Goal: Understand process/instructions

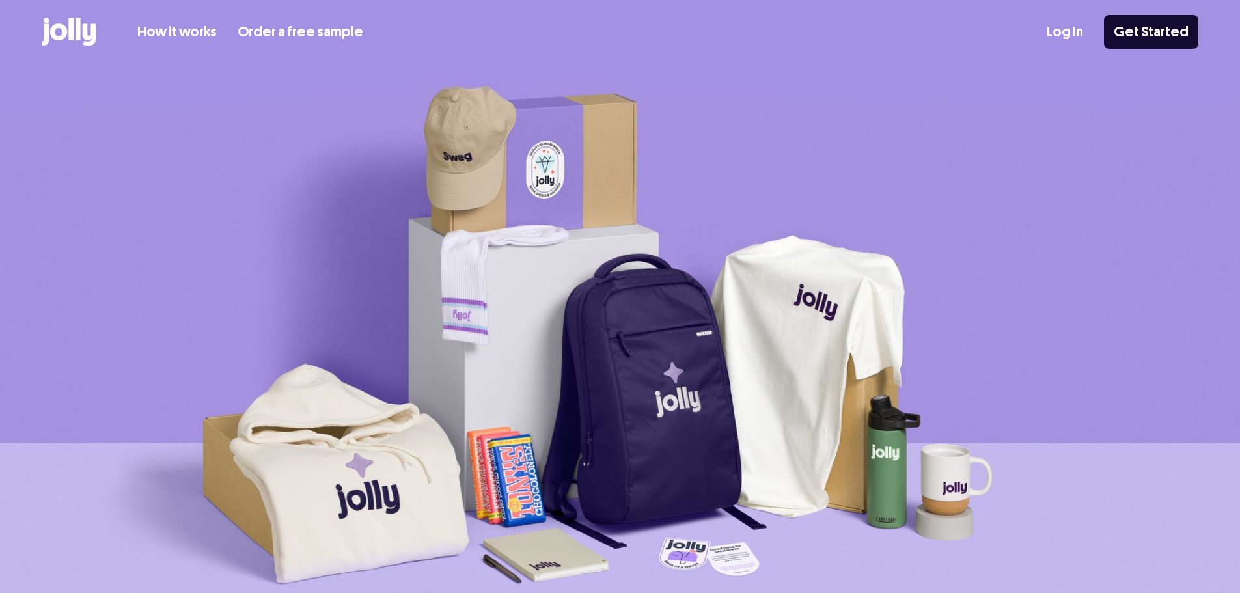
click at [156, 29] on link "How it works" at bounding box center [176, 31] width 79 height 21
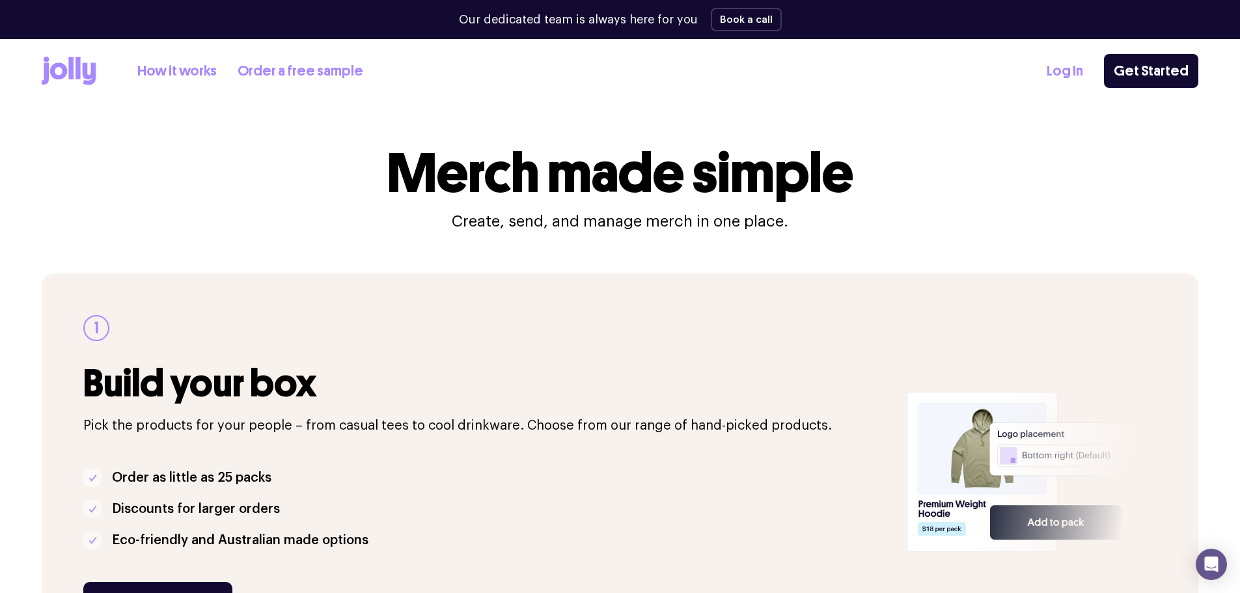
click at [298, 68] on link "Order a free sample" at bounding box center [301, 71] width 126 height 21
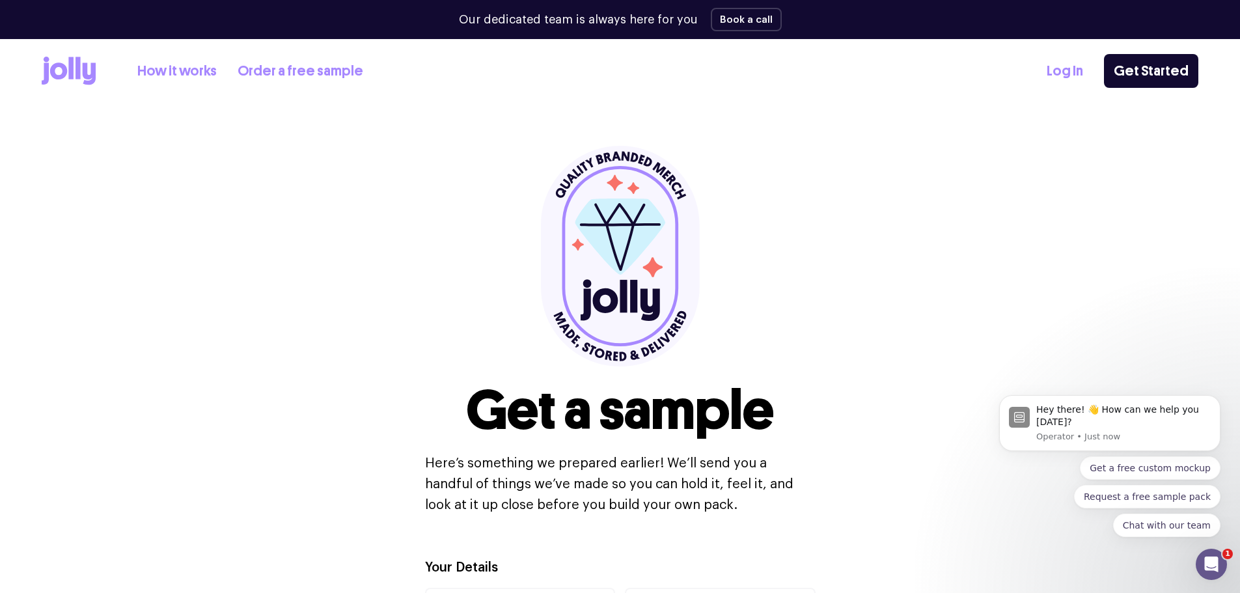
click at [181, 78] on link "How it works" at bounding box center [176, 71] width 79 height 21
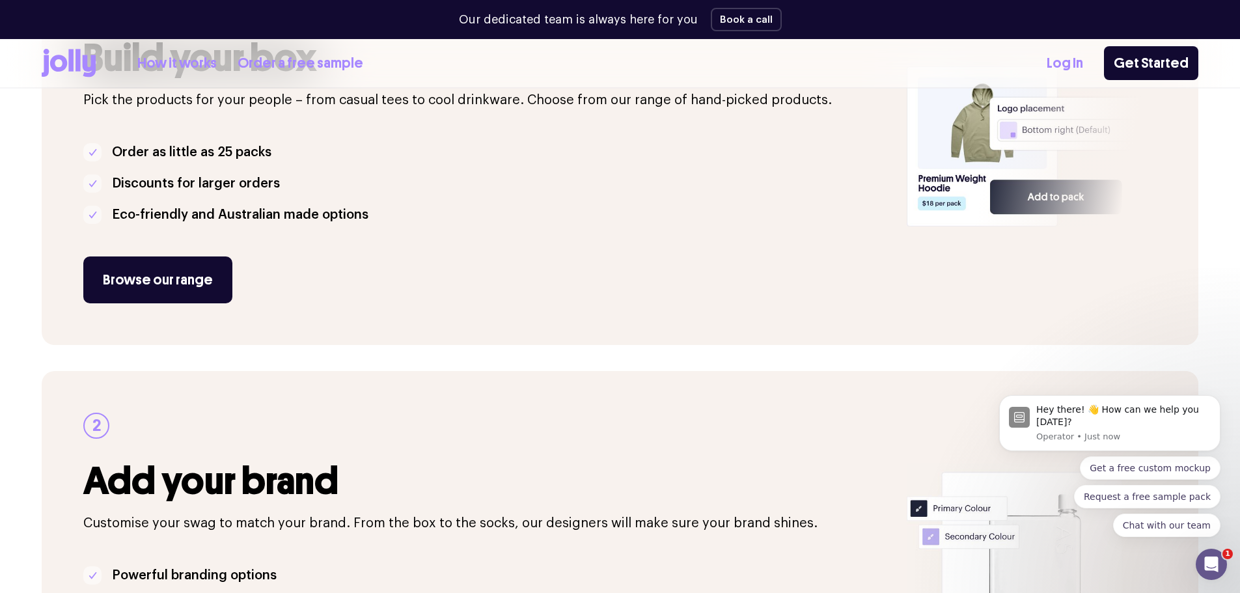
scroll to position [391, 0]
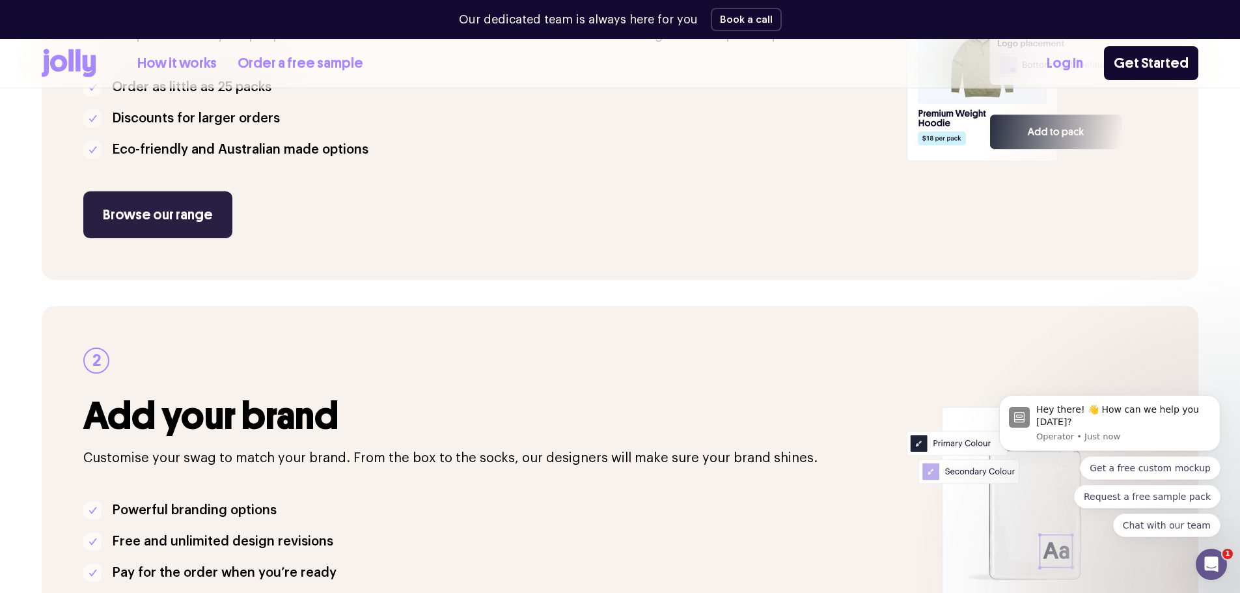
click at [159, 217] on link "Browse our range" at bounding box center [157, 214] width 149 height 47
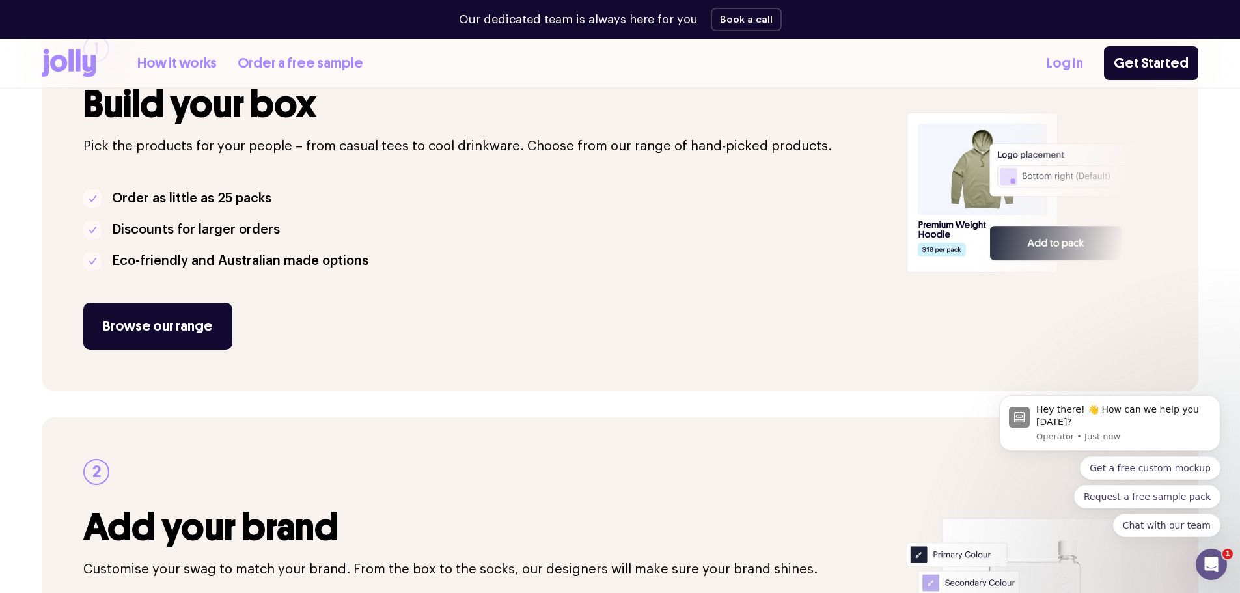
scroll to position [302, 0]
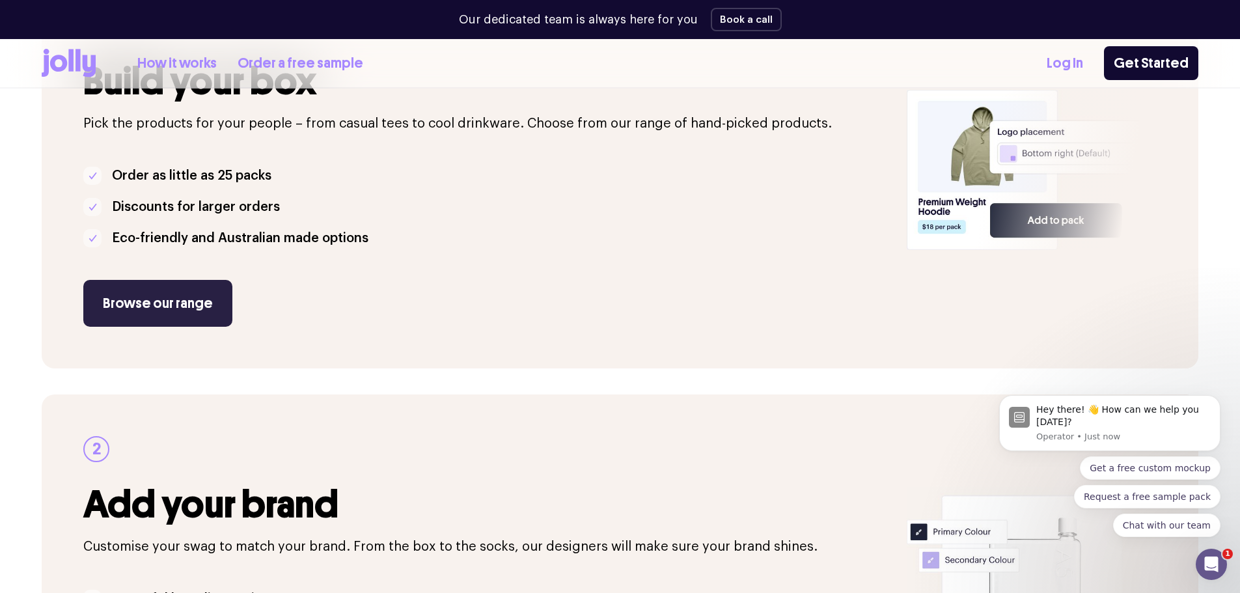
click at [145, 305] on link "Browse our range" at bounding box center [157, 303] width 149 height 47
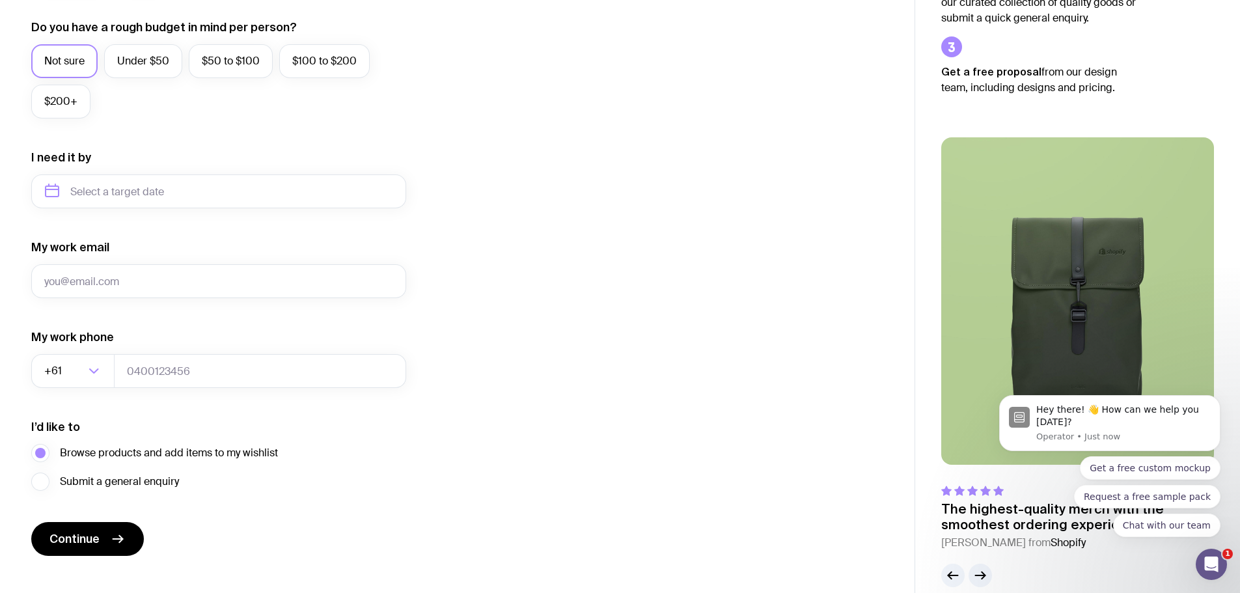
scroll to position [514, 0]
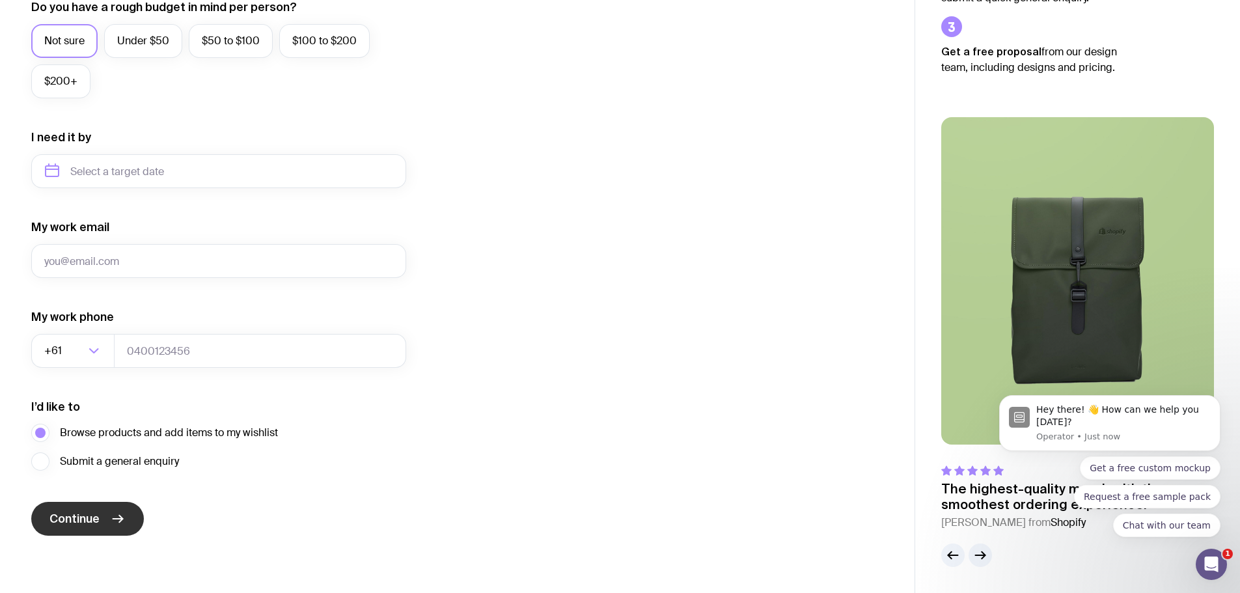
click at [122, 523] on icon "submit" at bounding box center [118, 519] width 16 height 16
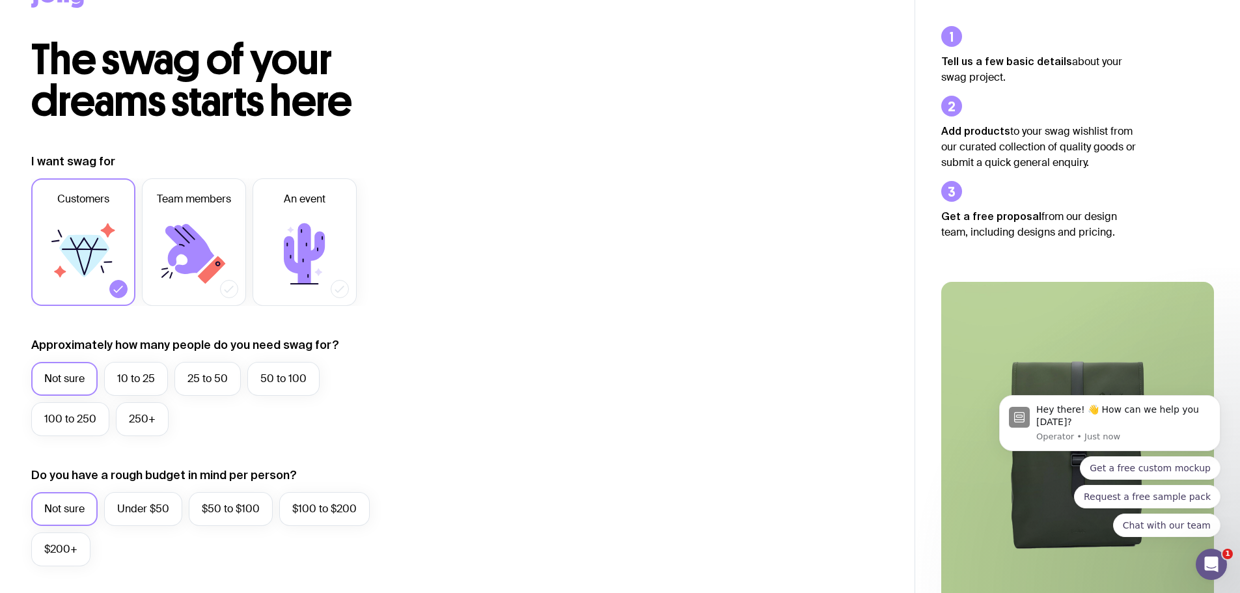
scroll to position [0, 0]
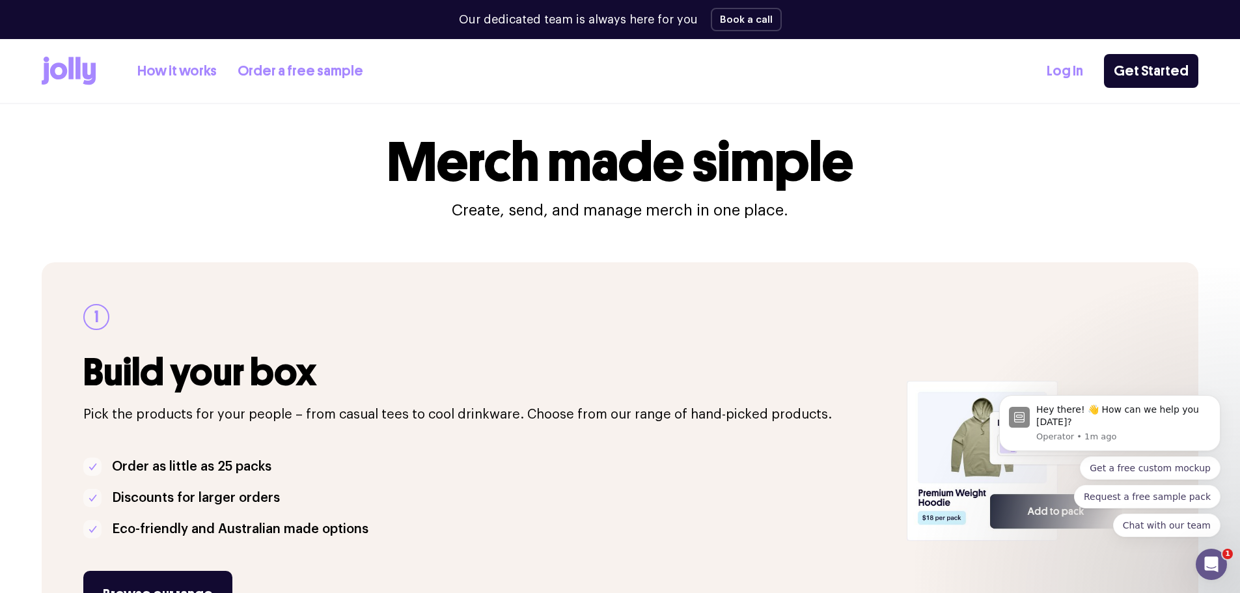
scroll to position [206, 0]
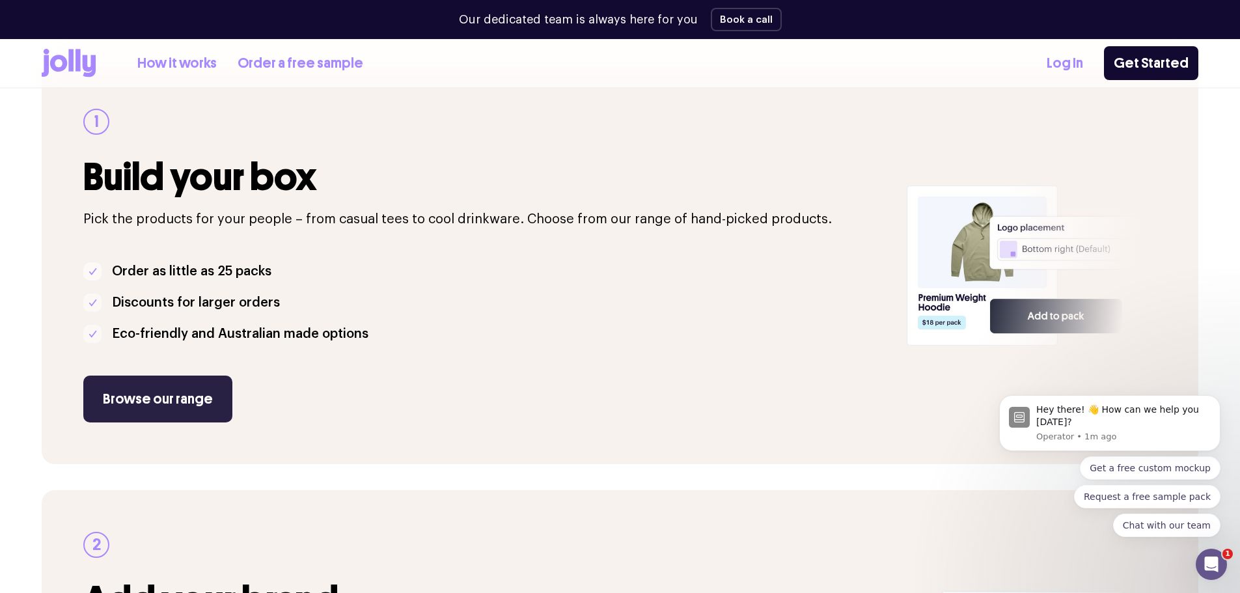
click at [160, 398] on link "Browse our range" at bounding box center [157, 399] width 149 height 47
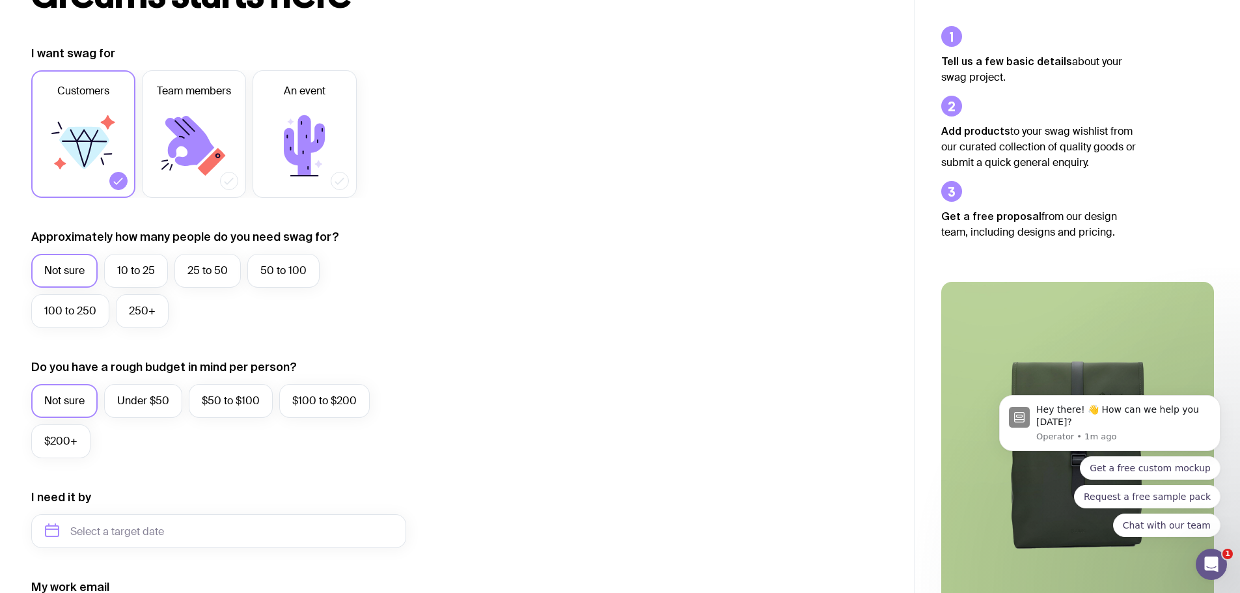
scroll to position [514, 0]
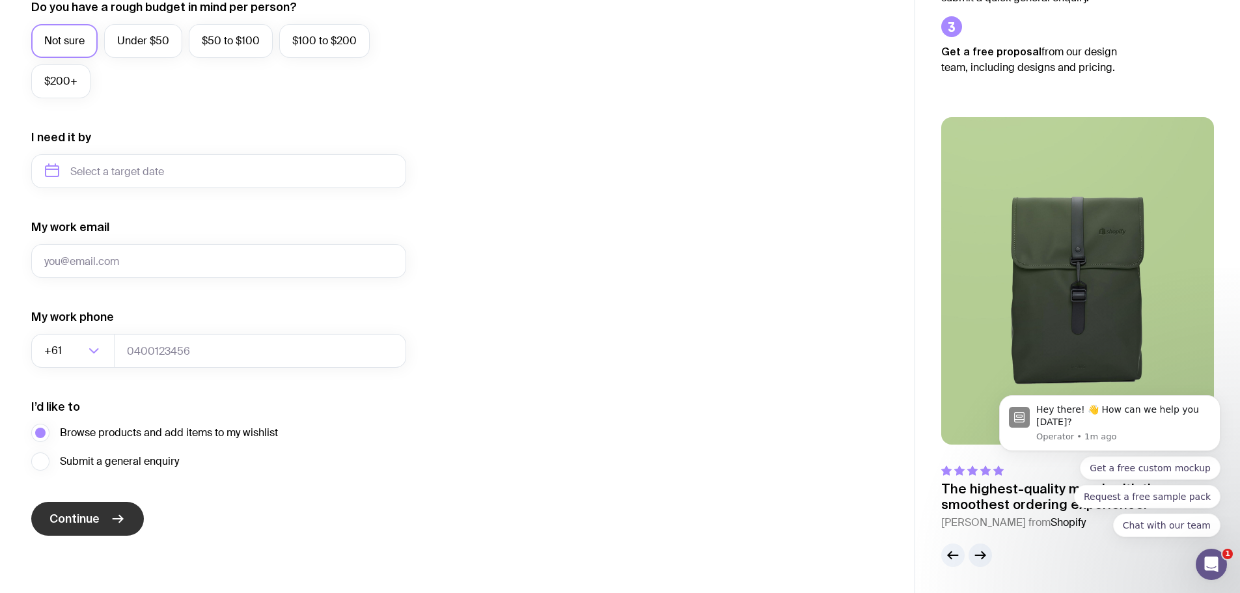
drag, startPoint x: 101, startPoint y: 518, endPoint x: 280, endPoint y: 493, distance: 180.7
click at [104, 517] on button "Continue" at bounding box center [87, 519] width 113 height 34
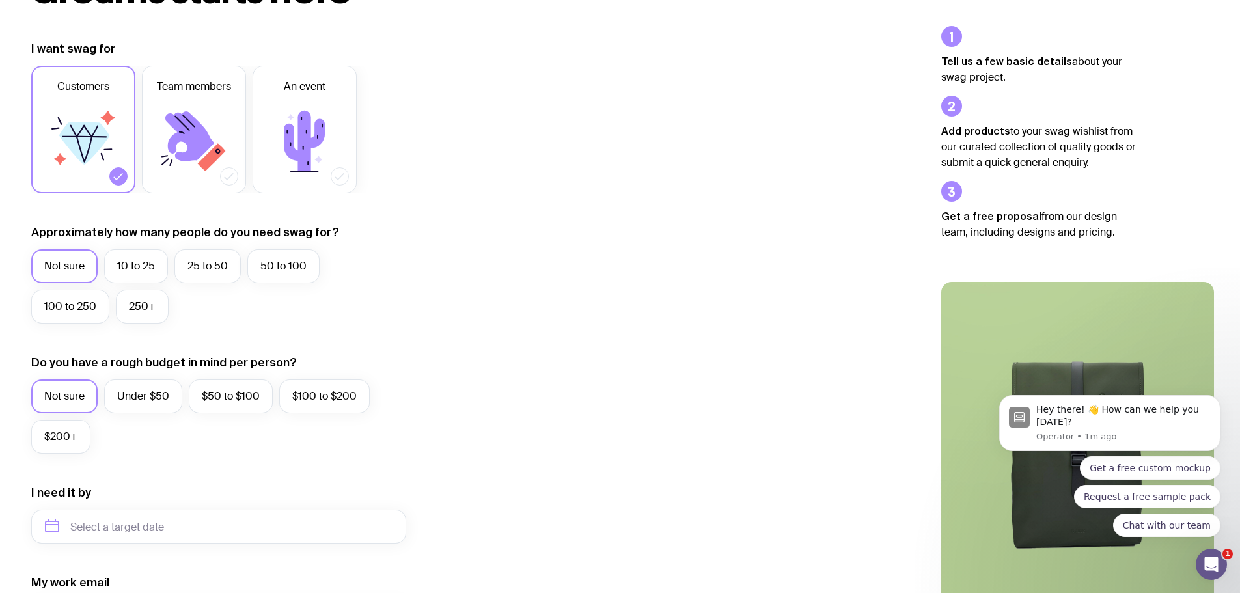
scroll to position [123, 0]
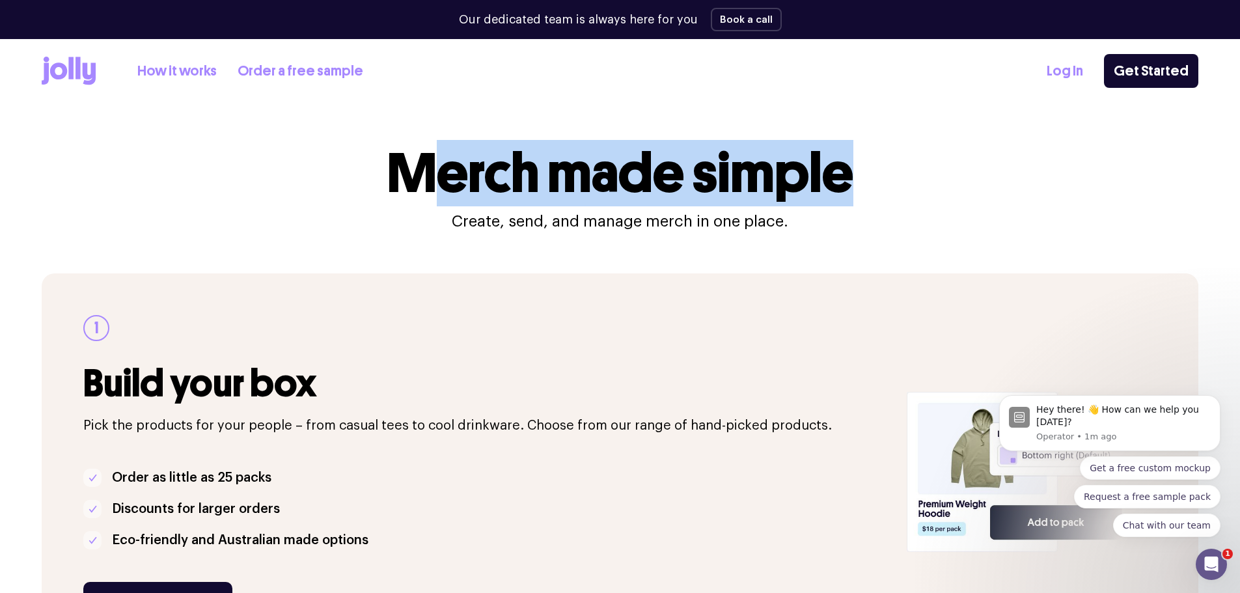
drag, startPoint x: 433, startPoint y: 151, endPoint x: 983, endPoint y: 258, distance: 559.7
click at [1008, 186] on div "Merch made simple Create, send, and manage merch in one place." at bounding box center [620, 189] width 1157 height 86
